Goal: Information Seeking & Learning: Find specific page/section

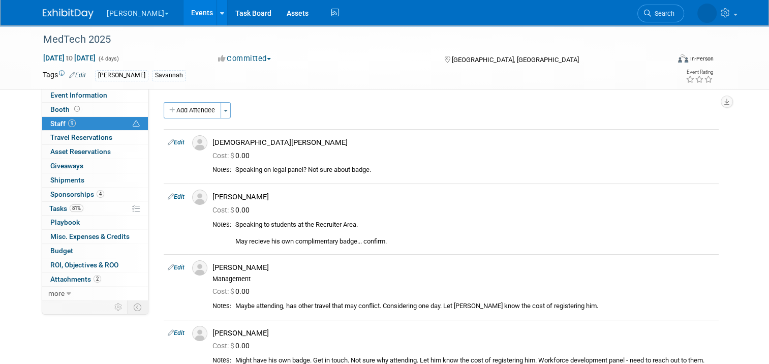
click at [184, 14] on link "Events" at bounding box center [202, 12] width 37 height 25
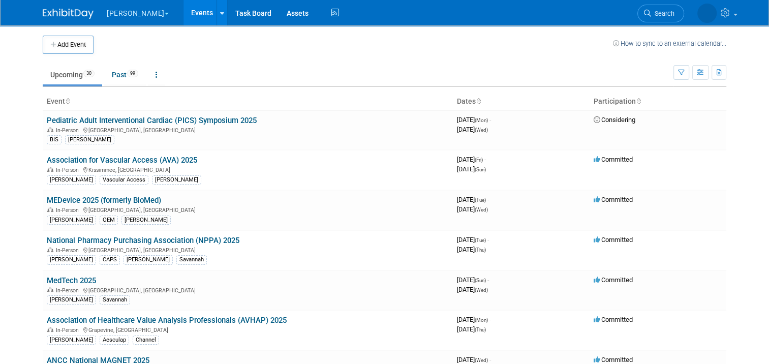
click at [604, 55] on td "Upcoming 30 Past 99 All Events 129 Past and Upcoming Grouped Annually Events gr…" at bounding box center [358, 70] width 631 height 33
click at [670, 16] on span "Search" at bounding box center [662, 14] width 23 height 8
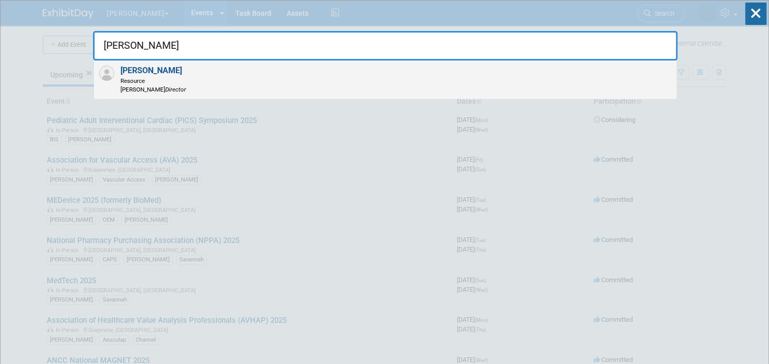
type input "shawn brinson"
click at [177, 64] on div "Shawn Brinson Resource B. Braun Director" at bounding box center [385, 80] width 583 height 39
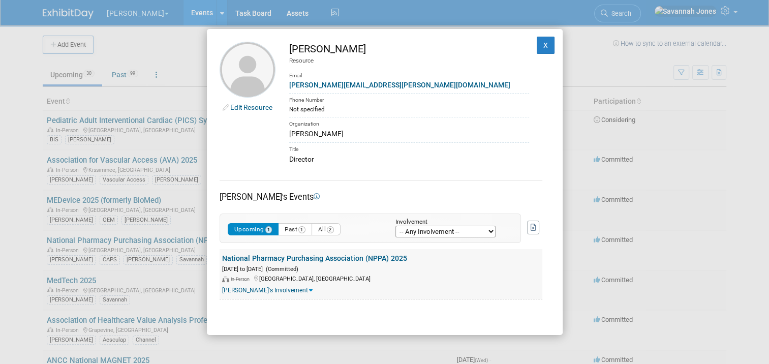
scroll to position [51, 0]
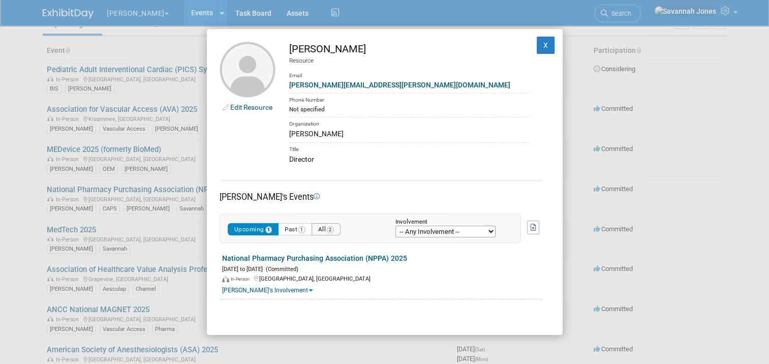
click at [327, 230] on button "All 2" at bounding box center [326, 229] width 29 height 13
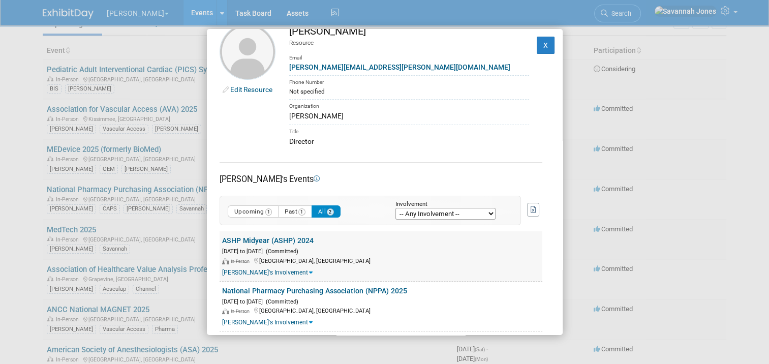
scroll to position [29, 0]
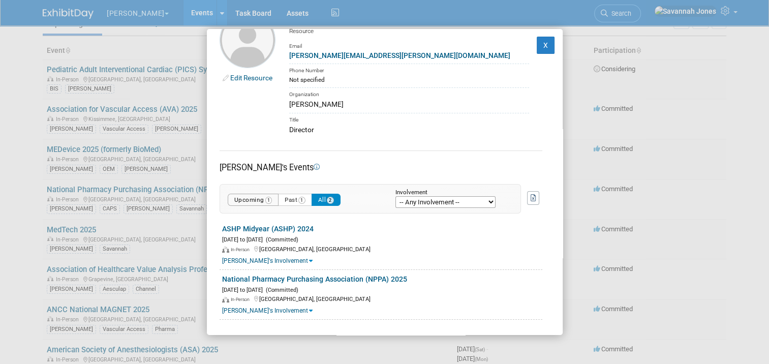
click at [267, 201] on span "1" at bounding box center [268, 200] width 7 height 7
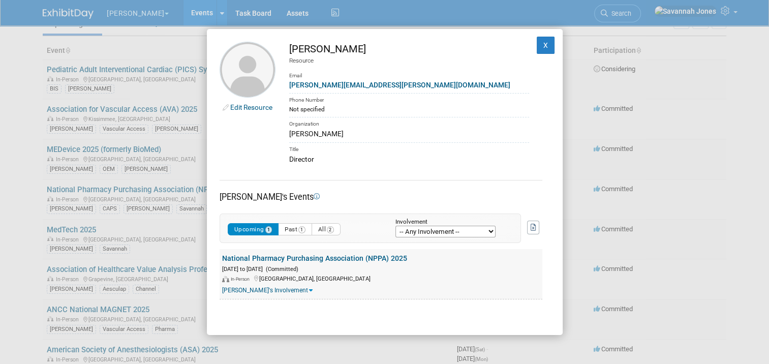
click at [276, 289] on link "Shawn's Involvement" at bounding box center [267, 290] width 91 height 7
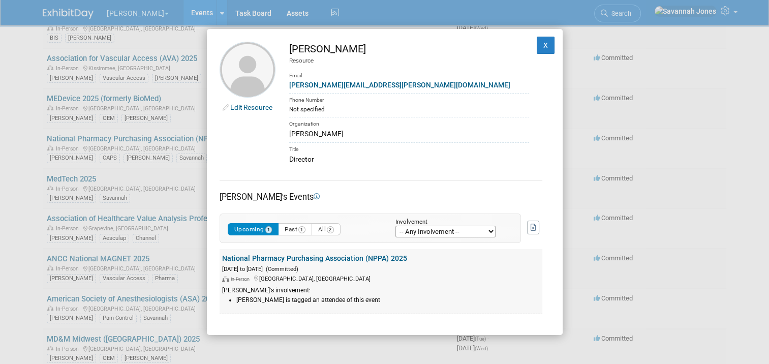
click at [322, 258] on link "National Pharmacy Purchasing Association (NPPA) 2025" at bounding box center [314, 258] width 185 height 8
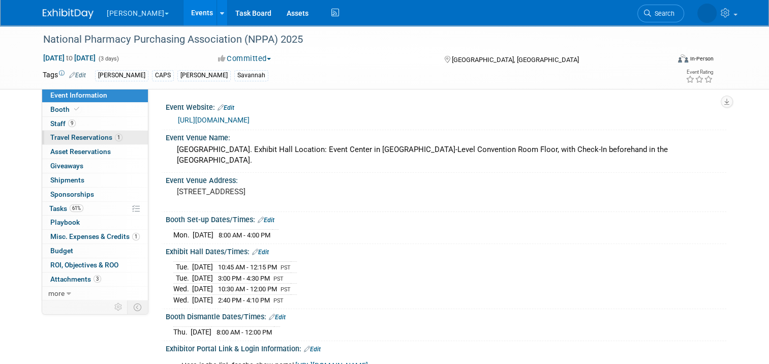
click at [118, 131] on link "1 Travel Reservations 1" at bounding box center [95, 138] width 106 height 14
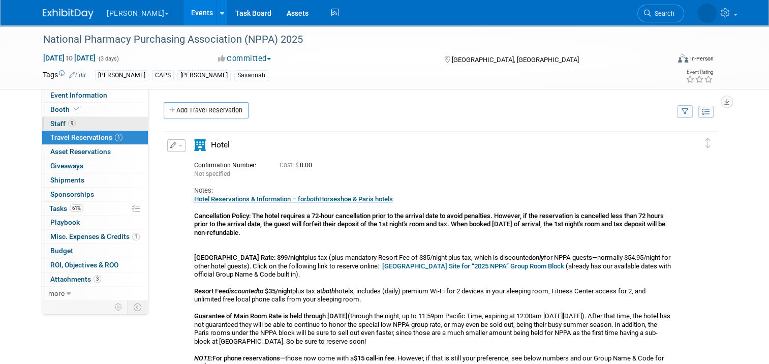
click at [118, 121] on link "9 Staff 9" at bounding box center [95, 124] width 106 height 14
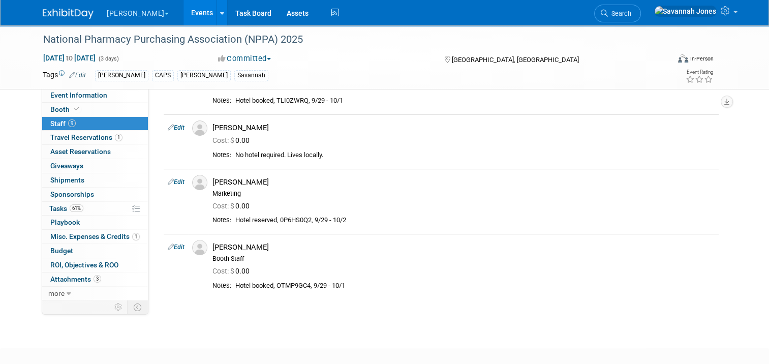
scroll to position [356, 0]
